Goal: Navigation & Orientation: Understand site structure

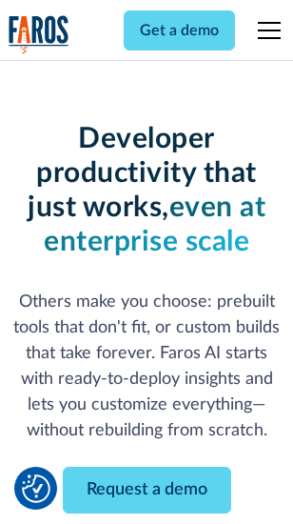
scroll to position [228, 0]
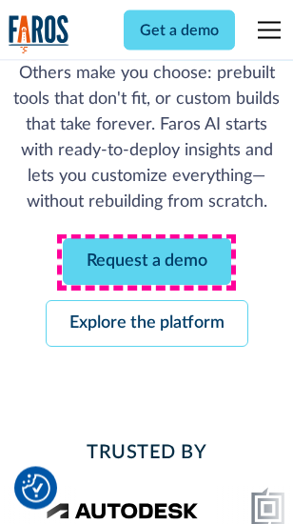
click at [147, 263] on link "Request a demo" at bounding box center [147, 262] width 169 height 47
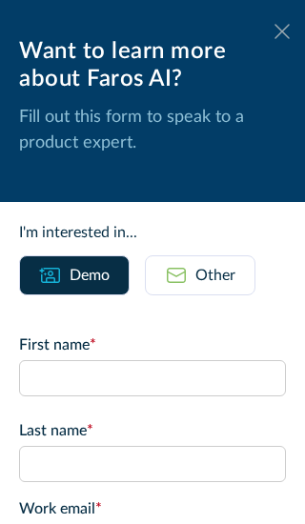
click at [274, 31] on icon at bounding box center [281, 31] width 15 height 14
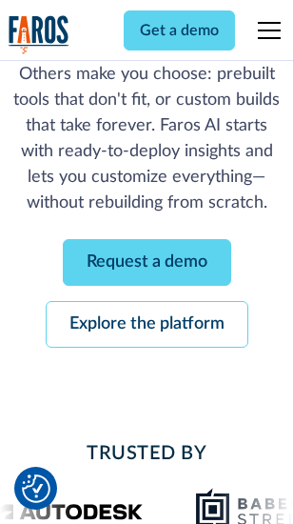
scroll to position [289, 0]
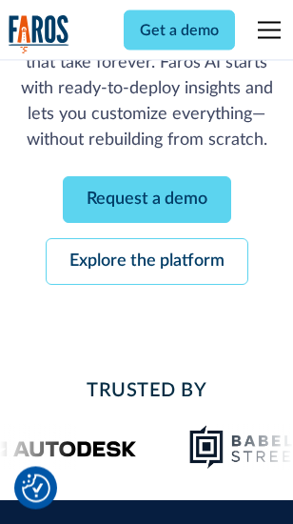
click at [147, 263] on link "Explore the platform" at bounding box center [147, 262] width 203 height 47
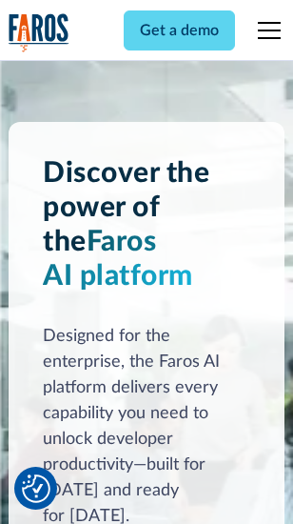
scroll to position [14506, 0]
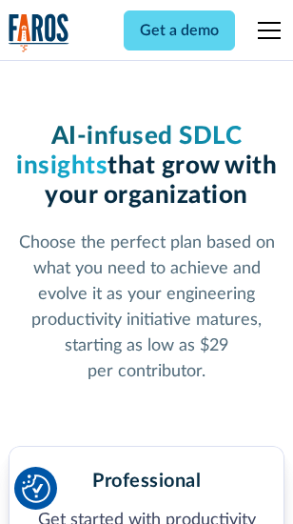
scroll to position [3019, 0]
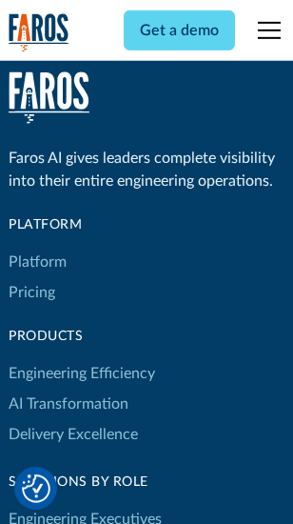
click at [37, 262] on link "Platform" at bounding box center [38, 262] width 58 height 30
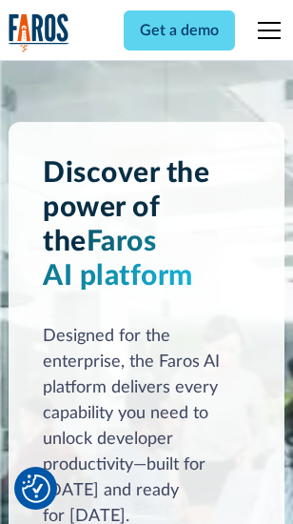
scroll to position [15118, 0]
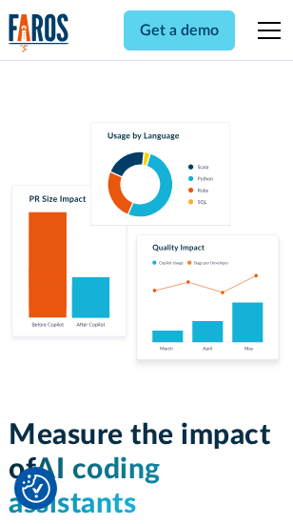
scroll to position [11889, 0]
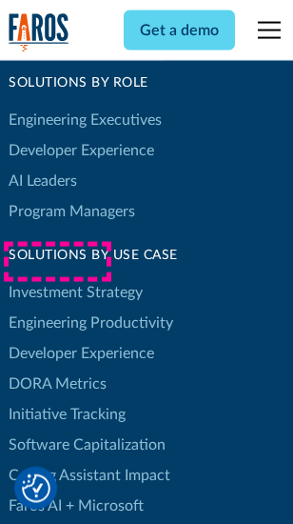
click at [57, 369] on link "DORA Metrics" at bounding box center [58, 384] width 98 height 30
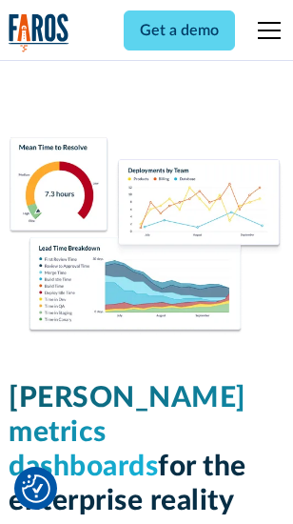
scroll to position [8431, 0]
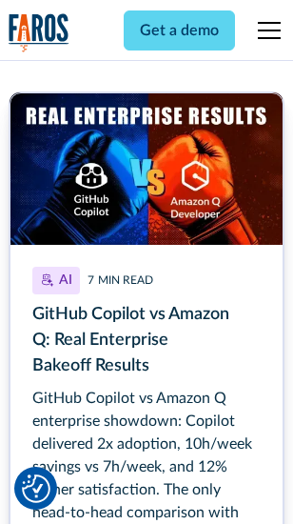
scroll to position [8613, 0]
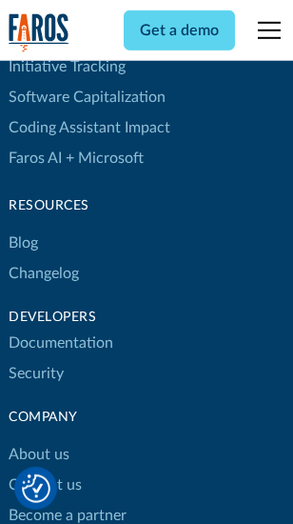
click at [44, 262] on link "Changelog" at bounding box center [44, 273] width 70 height 30
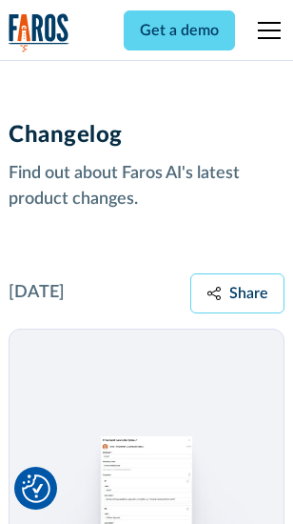
scroll to position [23352, 0]
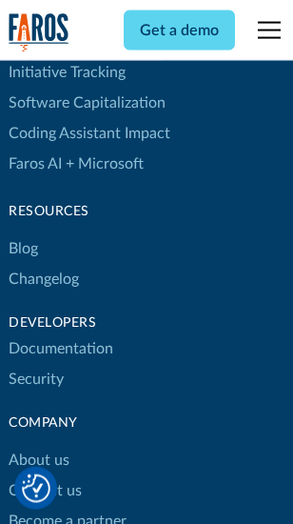
click at [38, 445] on link "About us" at bounding box center [39, 460] width 61 height 30
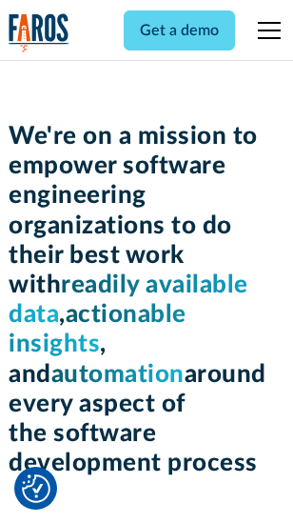
scroll to position [6586, 0]
